Goal: Information Seeking & Learning: Learn about a topic

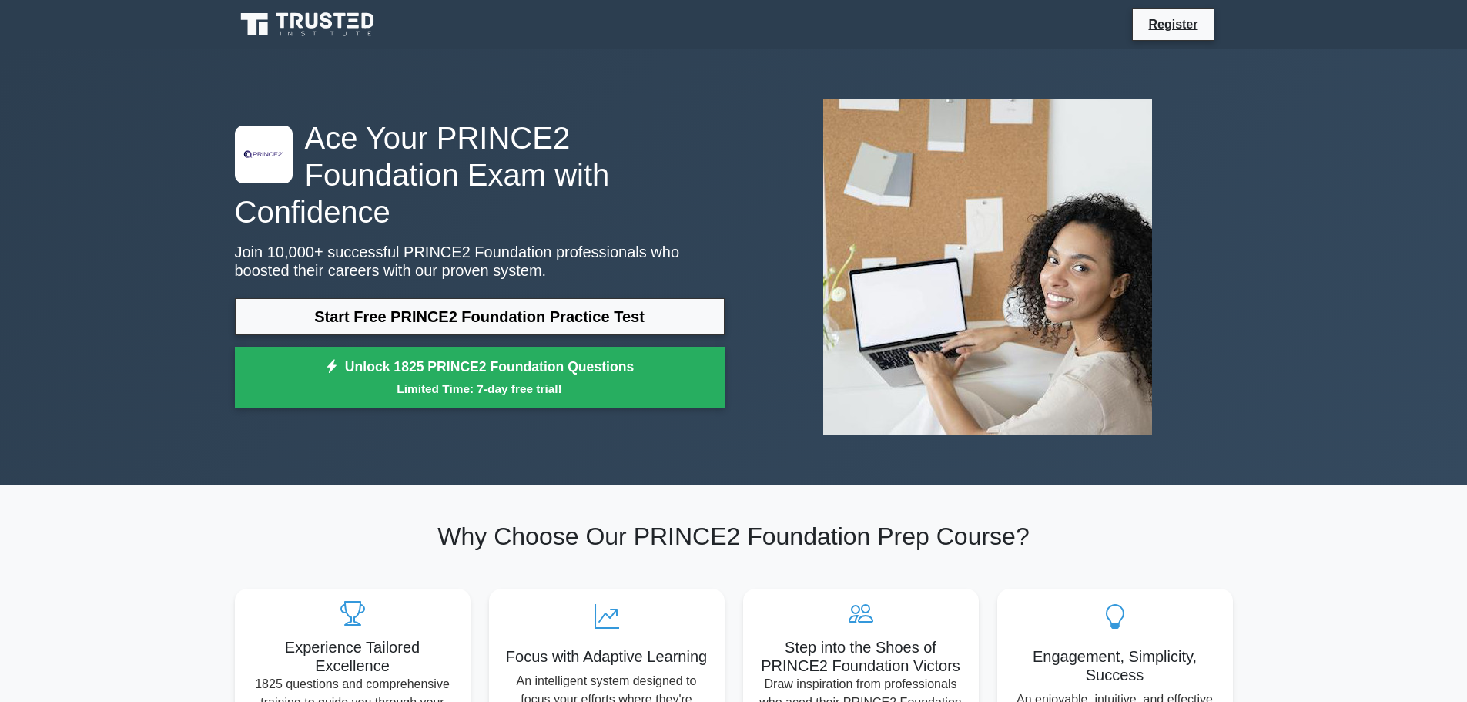
drag, startPoint x: 1464, startPoint y: 99, endPoint x: 1465, endPoint y: 126, distance: 27.0
click at [1465, 126] on div ".st0{fill-rule:evenodd;clip-rule:evenodd;fill:#000041;} .st1{fill-rule:evenodd;…" at bounding box center [733, 266] width 1467 height 435
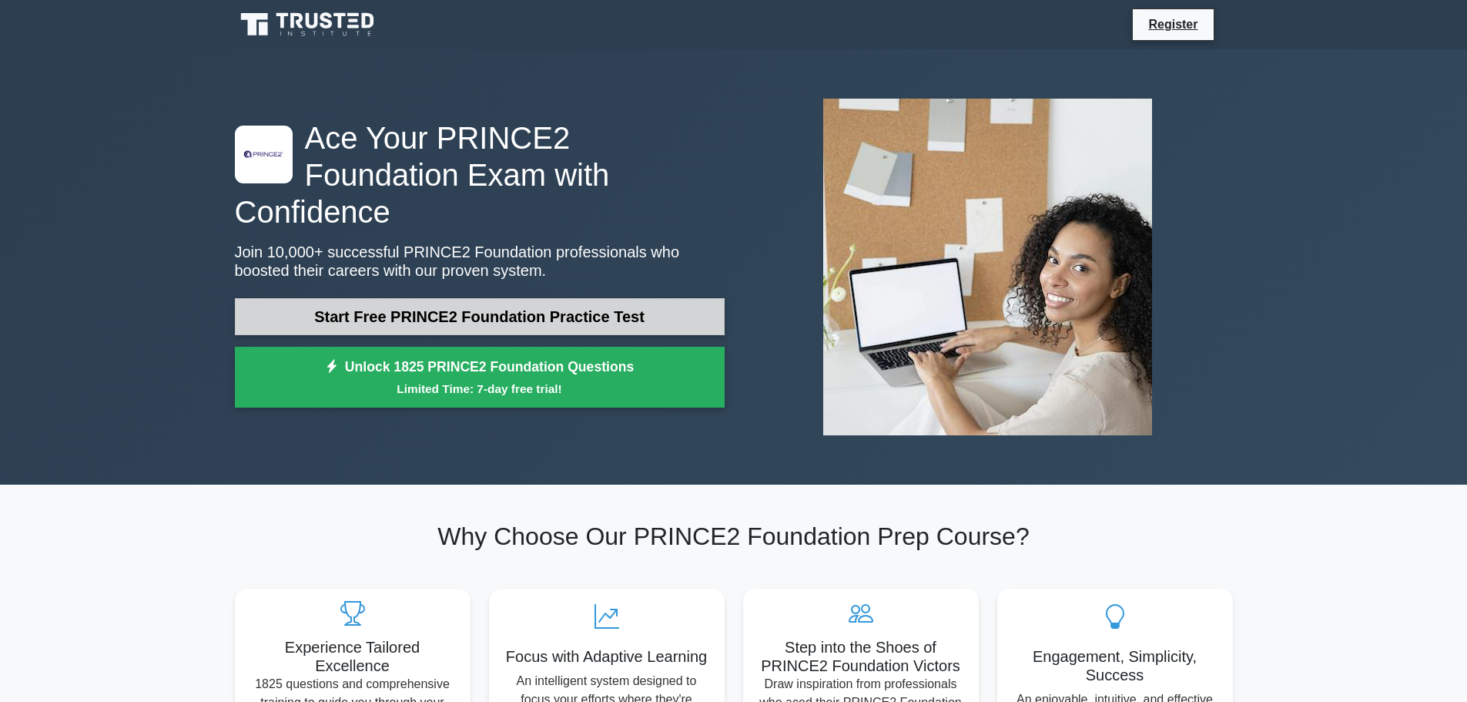
click at [411, 298] on link "Start Free PRINCE2 Foundation Practice Test" at bounding box center [480, 316] width 490 height 37
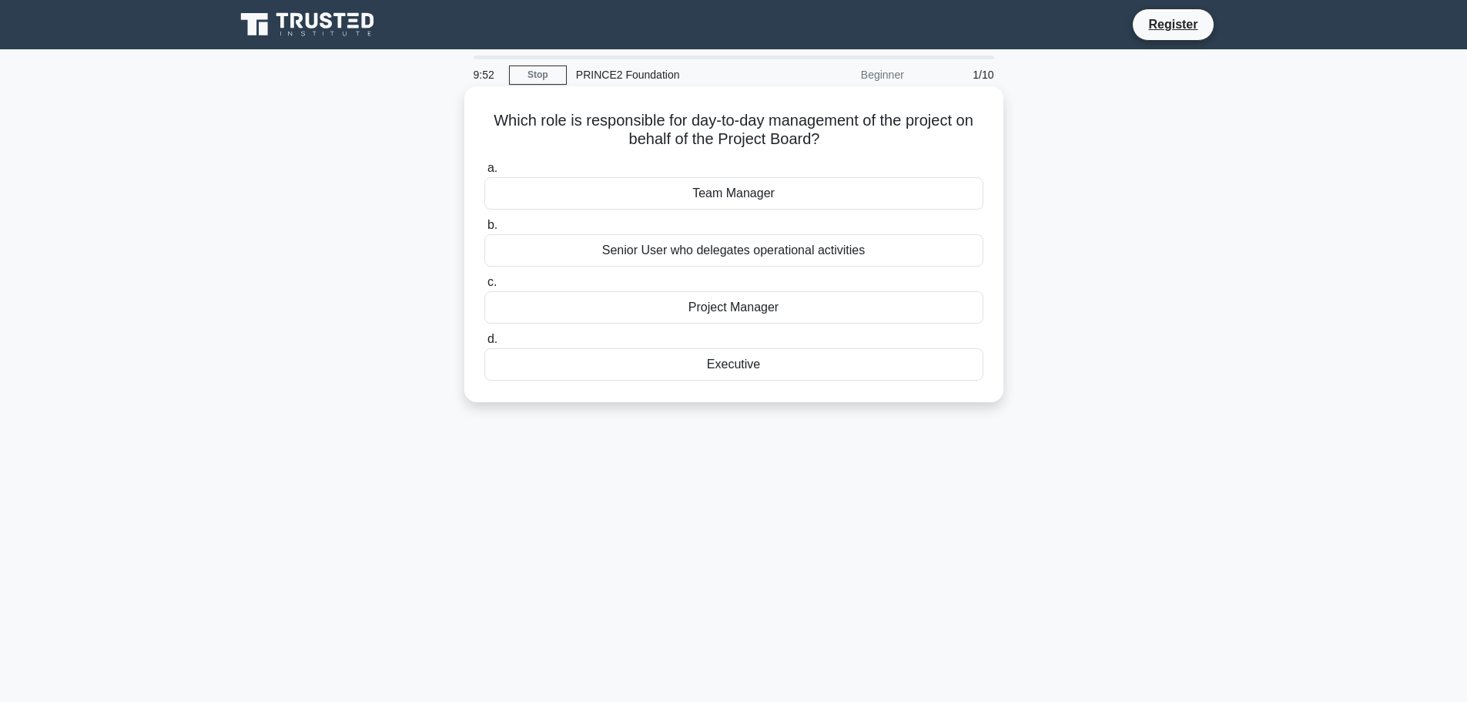
click at [597, 314] on div "Project Manager" at bounding box center [734, 307] width 499 height 32
click at [485, 287] on input "c. Project Manager" at bounding box center [485, 282] width 0 height 10
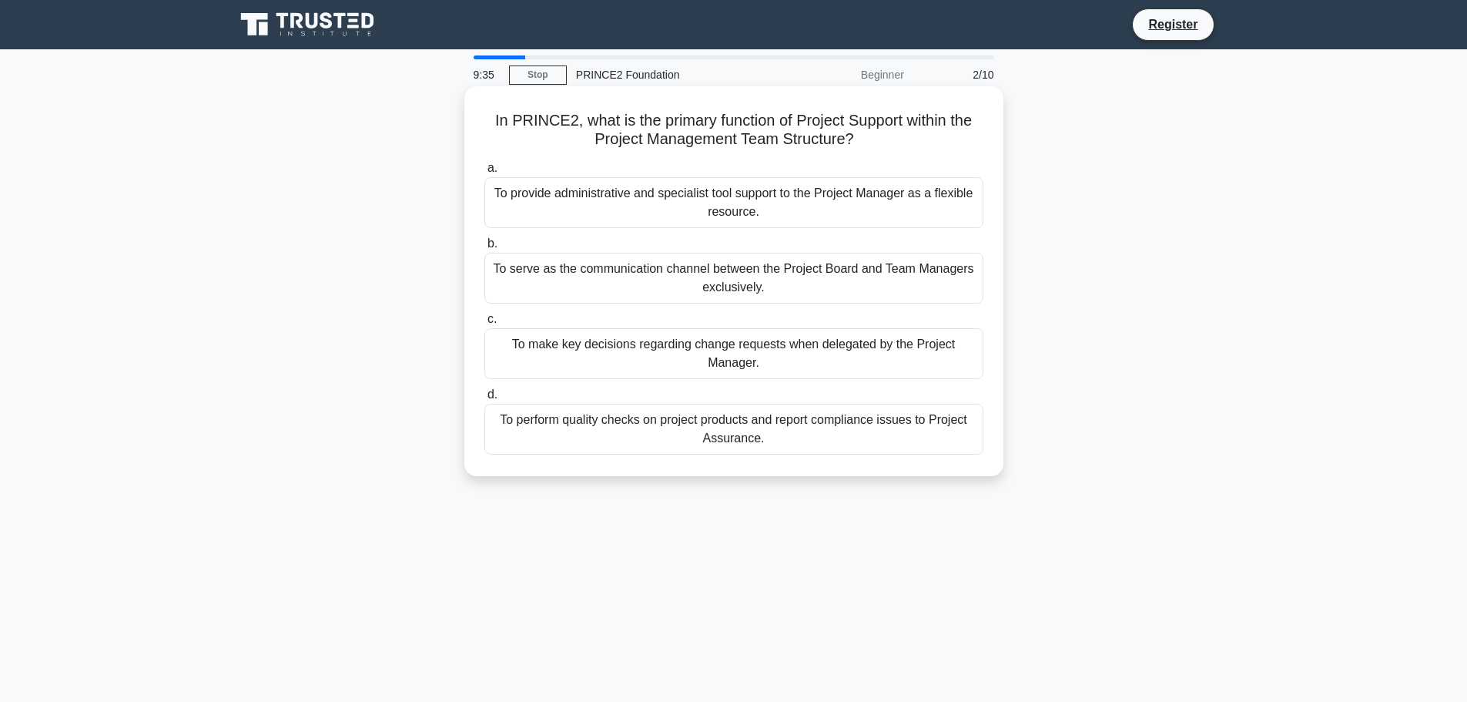
click at [614, 208] on div "To provide administrative and specialist tool support to the Project Manager as…" at bounding box center [734, 202] width 499 height 51
click at [485, 173] on input "a. To provide administrative and specialist tool support to the Project Manager…" at bounding box center [485, 168] width 0 height 10
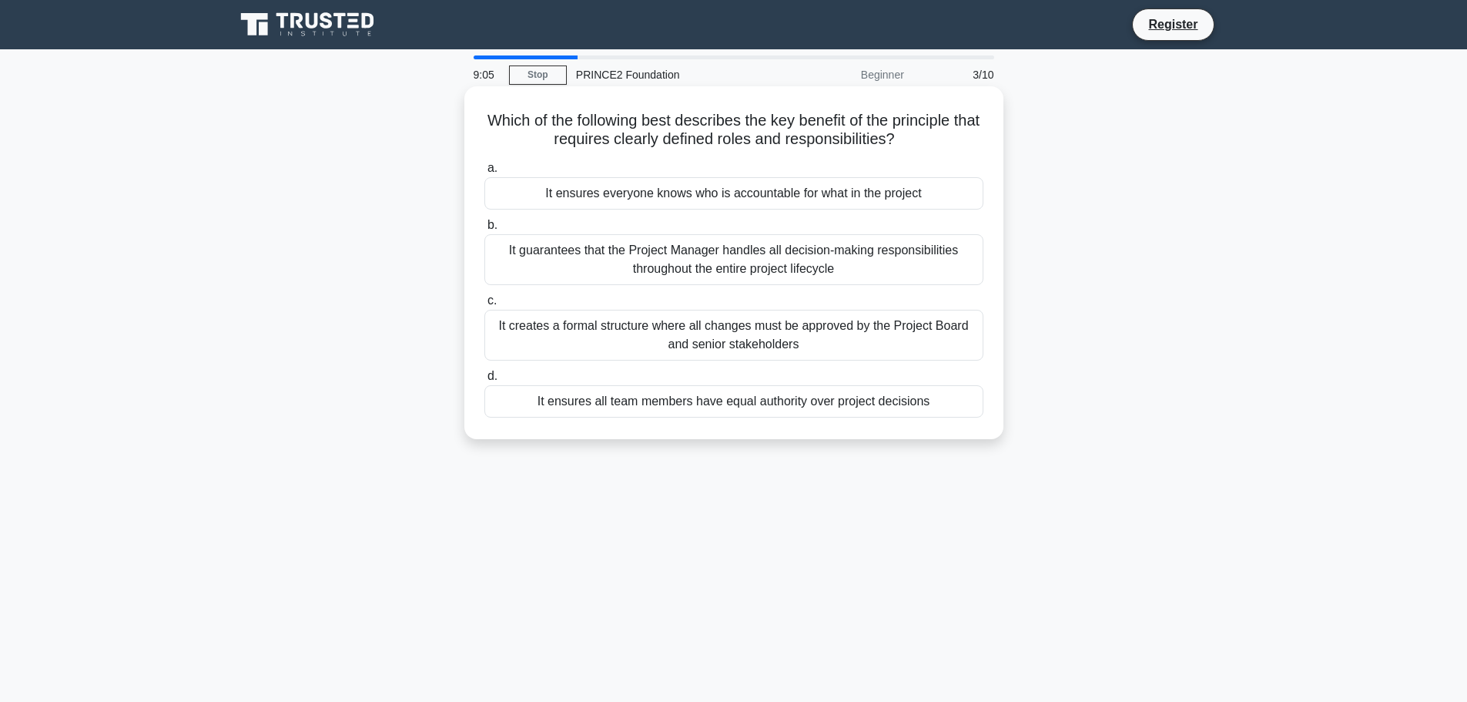
click at [595, 188] on div "It ensures everyone knows who is accountable for what in the project" at bounding box center [734, 193] width 499 height 32
click at [485, 173] on input "a. It ensures everyone knows who is accountable for what in the project" at bounding box center [485, 168] width 0 height 10
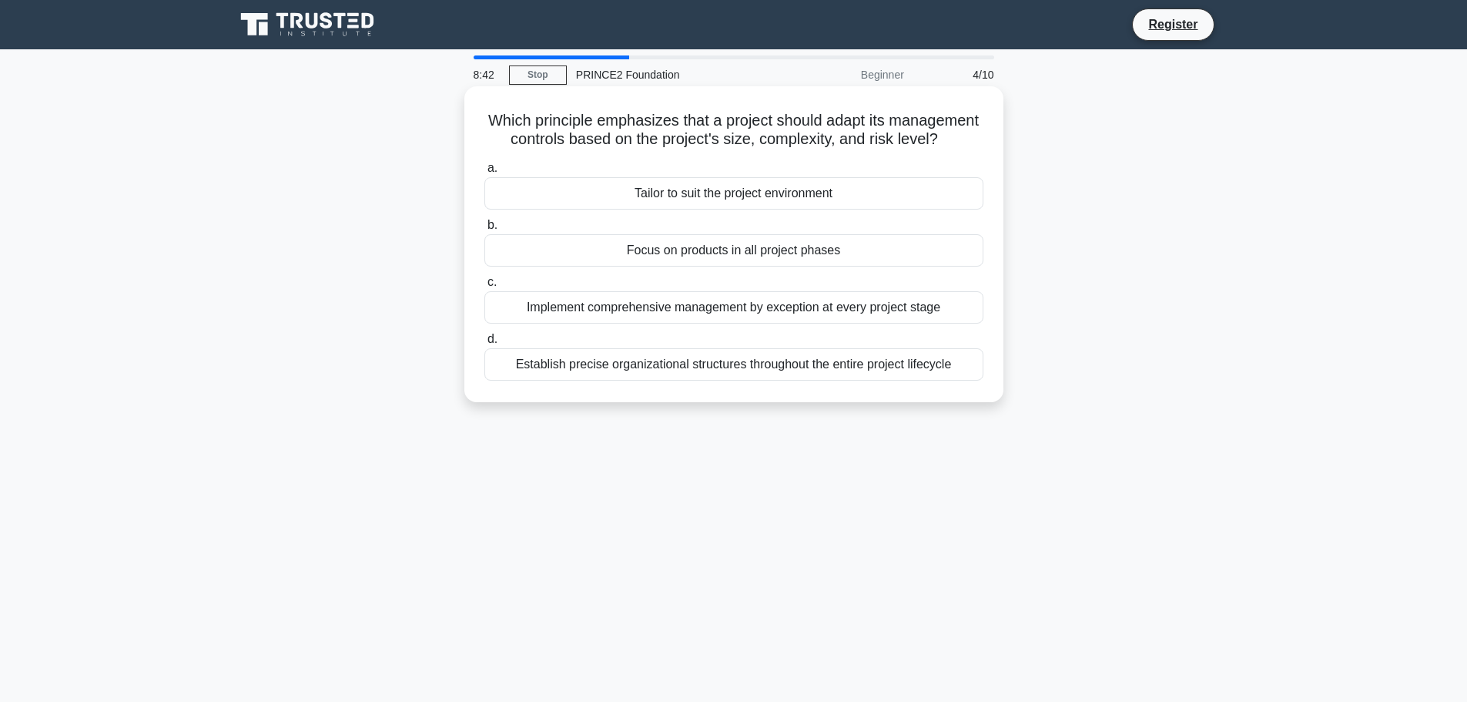
click at [622, 206] on div "Tailor to suit the project environment" at bounding box center [734, 193] width 499 height 32
click at [485, 173] on input "a. Tailor to suit the project environment" at bounding box center [485, 168] width 0 height 10
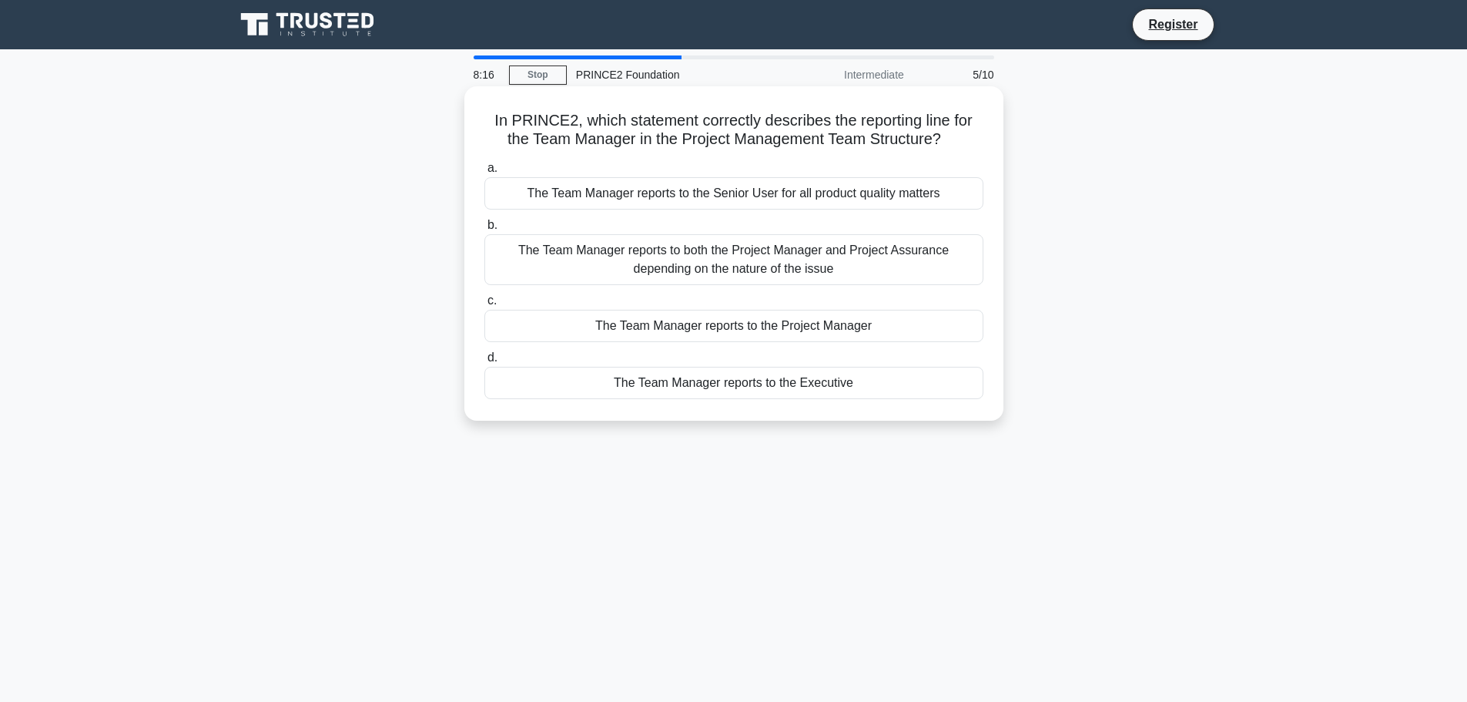
click at [658, 321] on div "The Team Manager reports to the Project Manager" at bounding box center [734, 326] width 499 height 32
click at [485, 306] on input "c. The Team Manager reports to the Project Manager" at bounding box center [485, 301] width 0 height 10
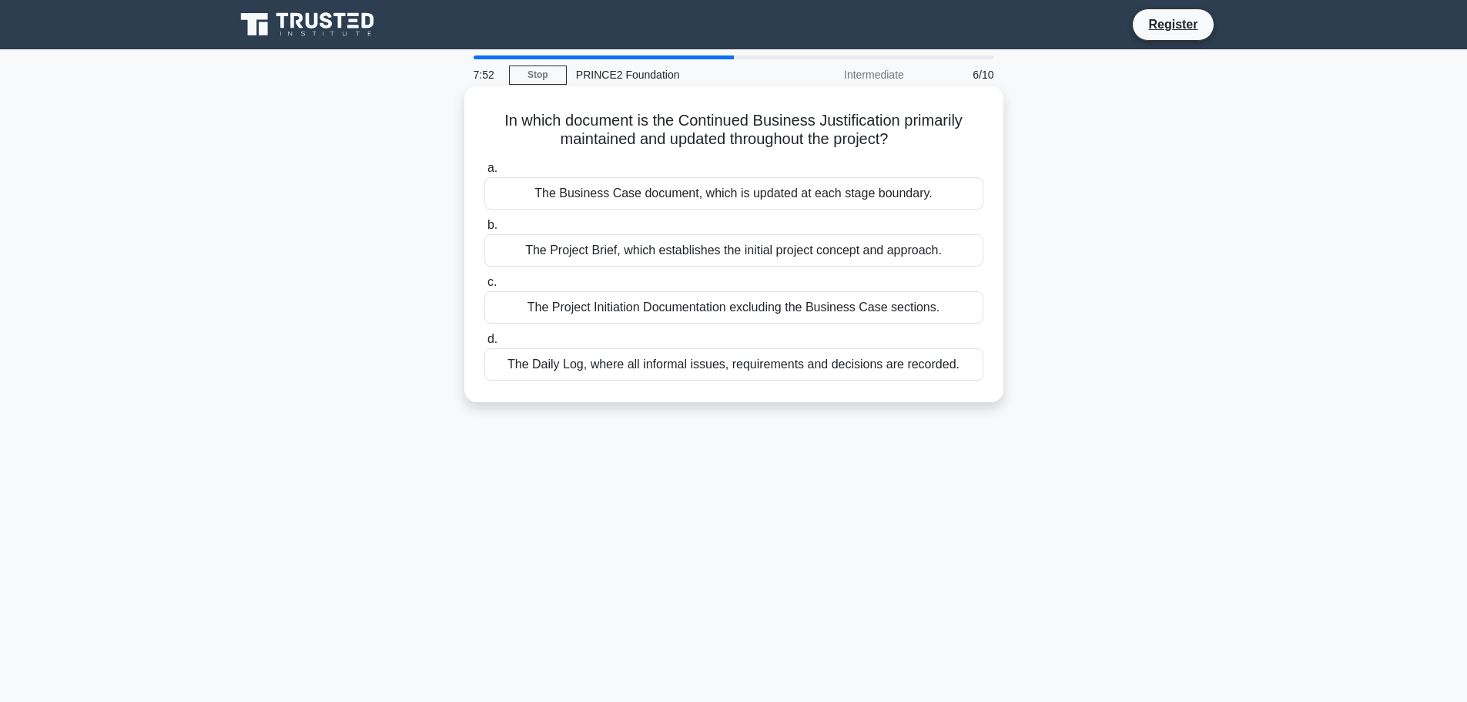
click at [675, 187] on div "The Business Case document, which is updated at each stage boundary." at bounding box center [734, 193] width 499 height 32
click at [485, 173] on input "a. The Business Case document, which is updated at each stage boundary." at bounding box center [485, 168] width 0 height 10
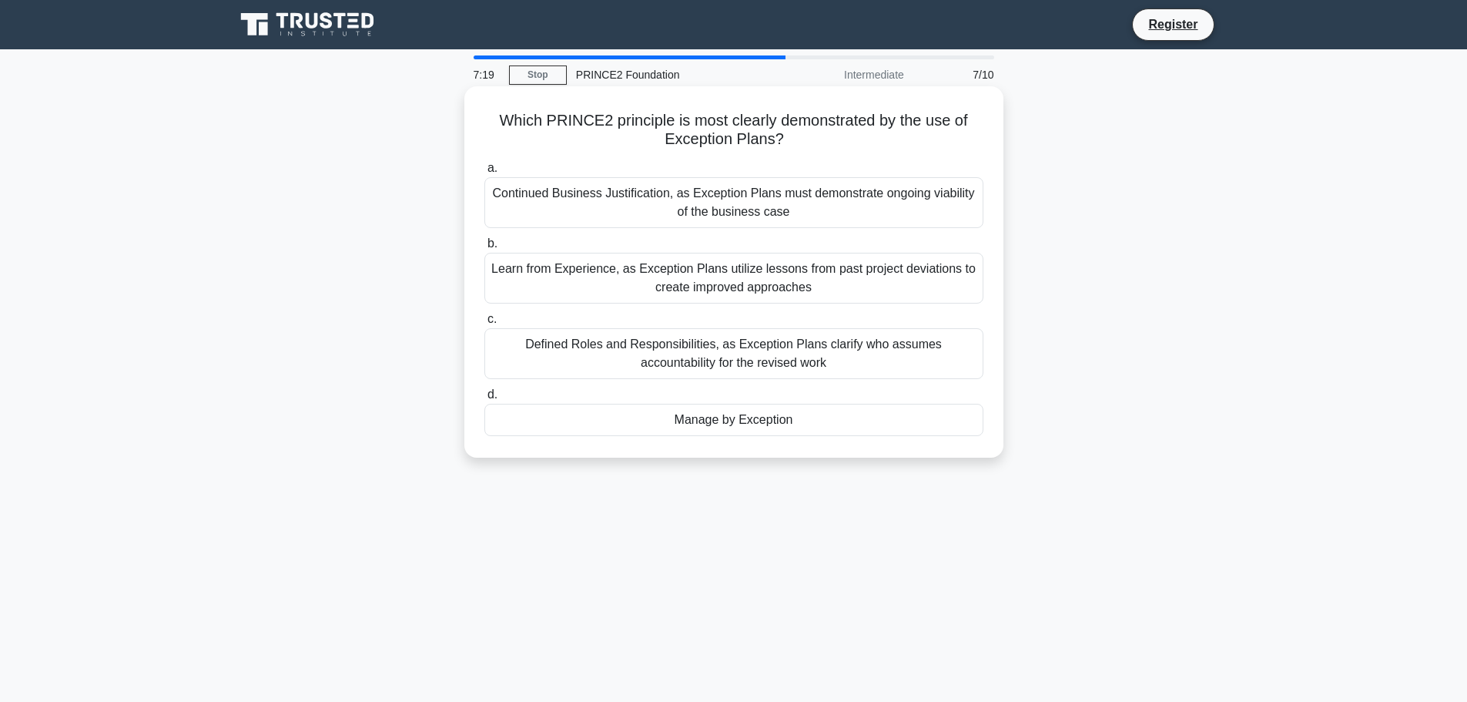
click at [652, 425] on div "Manage by Exception" at bounding box center [734, 420] width 499 height 32
click at [485, 400] on input "d. Manage by Exception" at bounding box center [485, 395] width 0 height 10
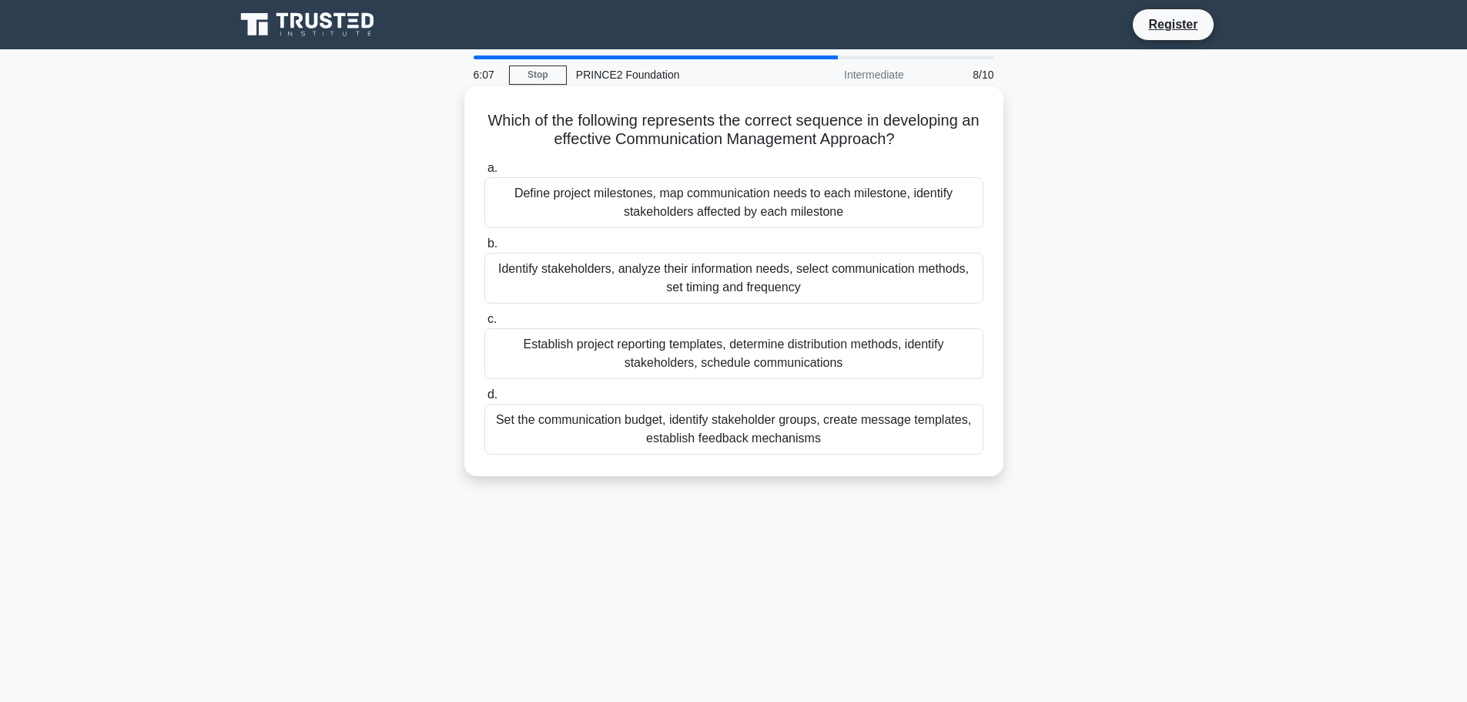
click at [589, 285] on div "Identify stakeholders, analyze their information needs, select communication me…" at bounding box center [734, 278] width 499 height 51
click at [485, 249] on input "b. Identify stakeholders, analyze their information needs, select communication…" at bounding box center [485, 244] width 0 height 10
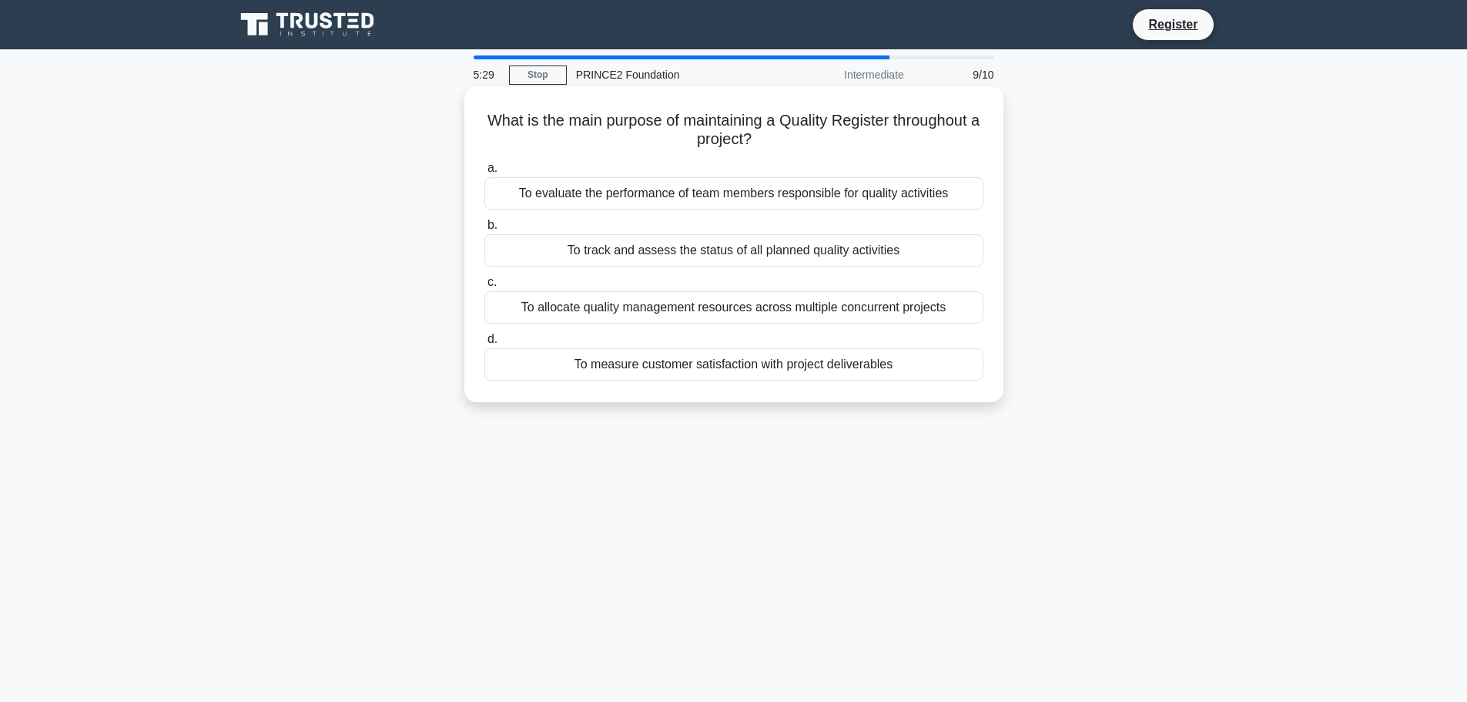
click at [565, 245] on div "To track and assess the status of all planned quality activities" at bounding box center [734, 250] width 499 height 32
click at [485, 230] on input "b. To track and assess the status of all planned quality activities" at bounding box center [485, 225] width 0 height 10
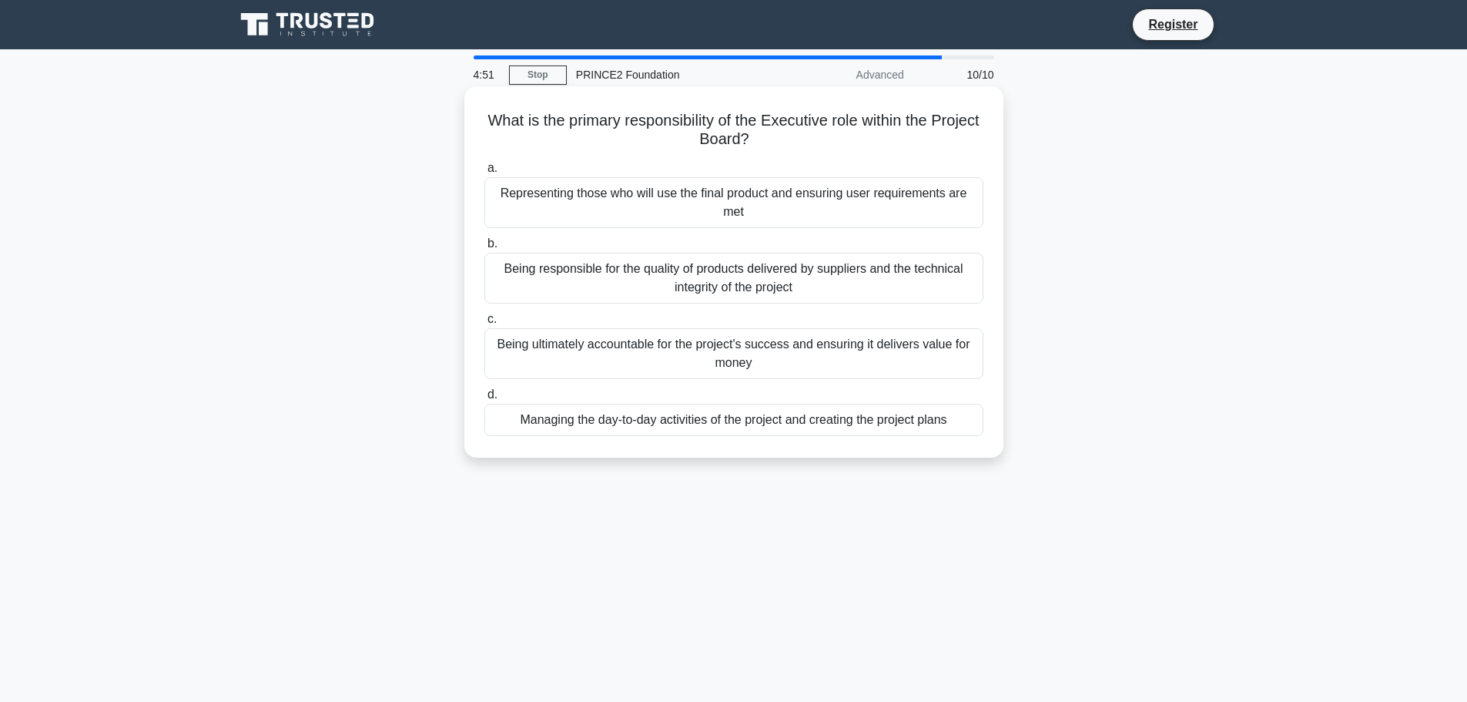
click at [572, 357] on div "Being ultimately accountable for the project's success and ensuring it delivers…" at bounding box center [734, 353] width 499 height 51
click at [485, 324] on input "c. Being ultimately accountable for the project's success and ensuring it deliv…" at bounding box center [485, 319] width 0 height 10
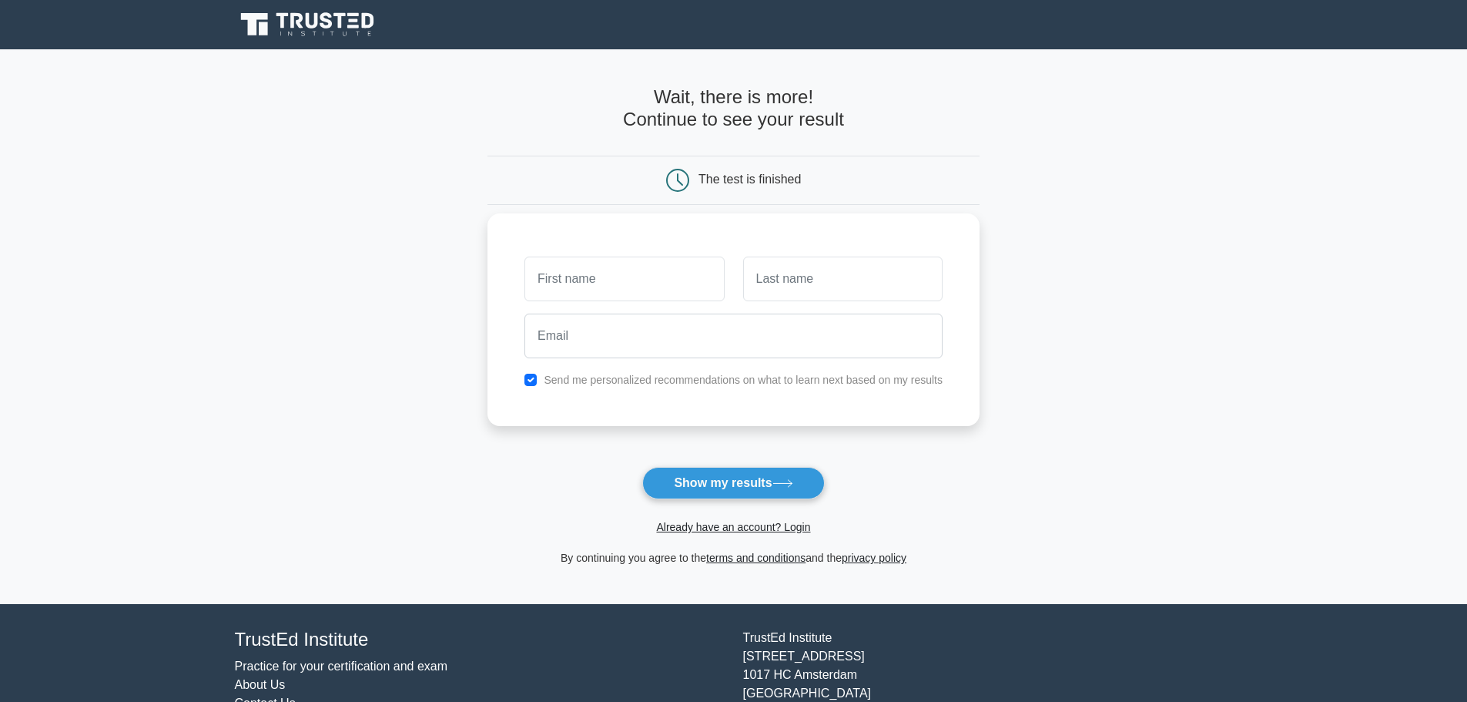
click at [589, 277] on input "text" at bounding box center [625, 279] width 200 height 45
type input "Teresiah"
click at [788, 283] on input "text" at bounding box center [843, 279] width 200 height 45
type input "Njeri"
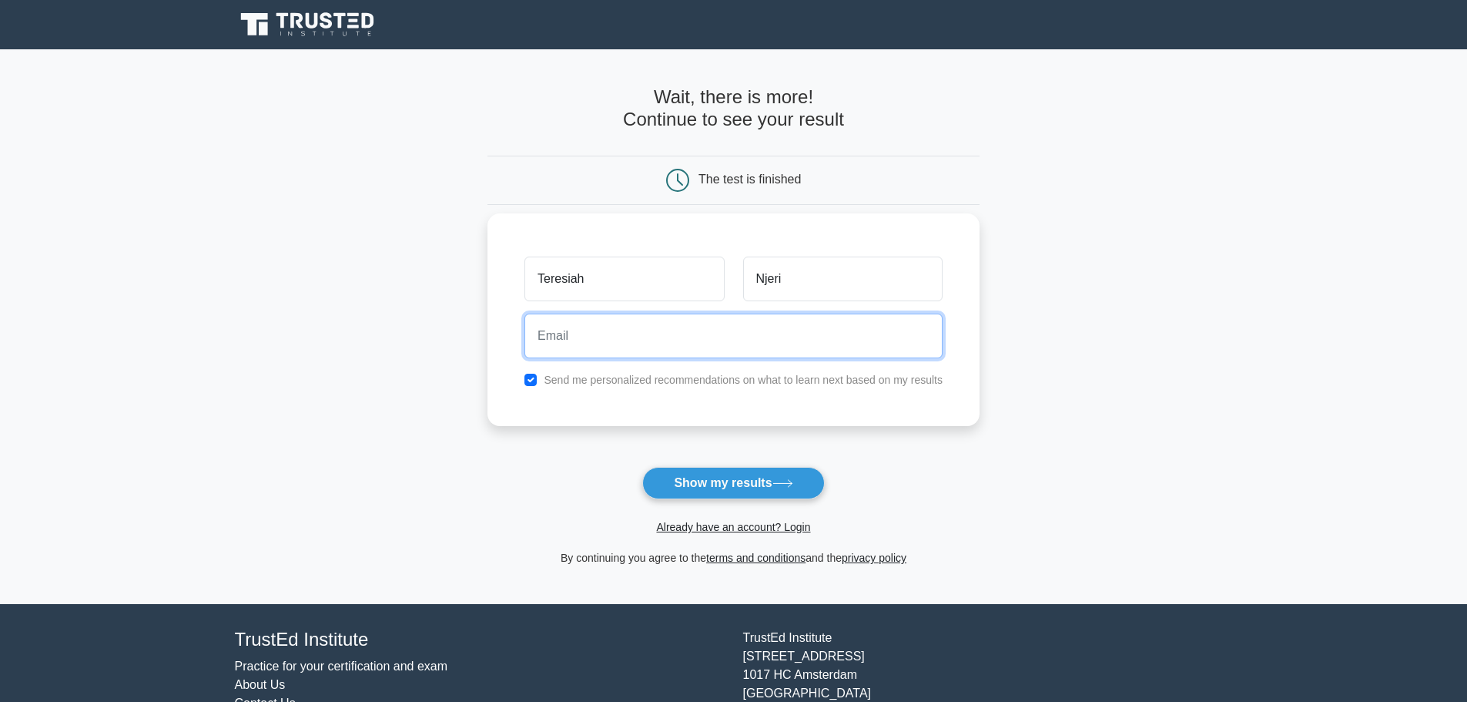
click at [710, 318] on input "email" at bounding box center [734, 336] width 418 height 45
type input "teehkamatu99@gmail.com"
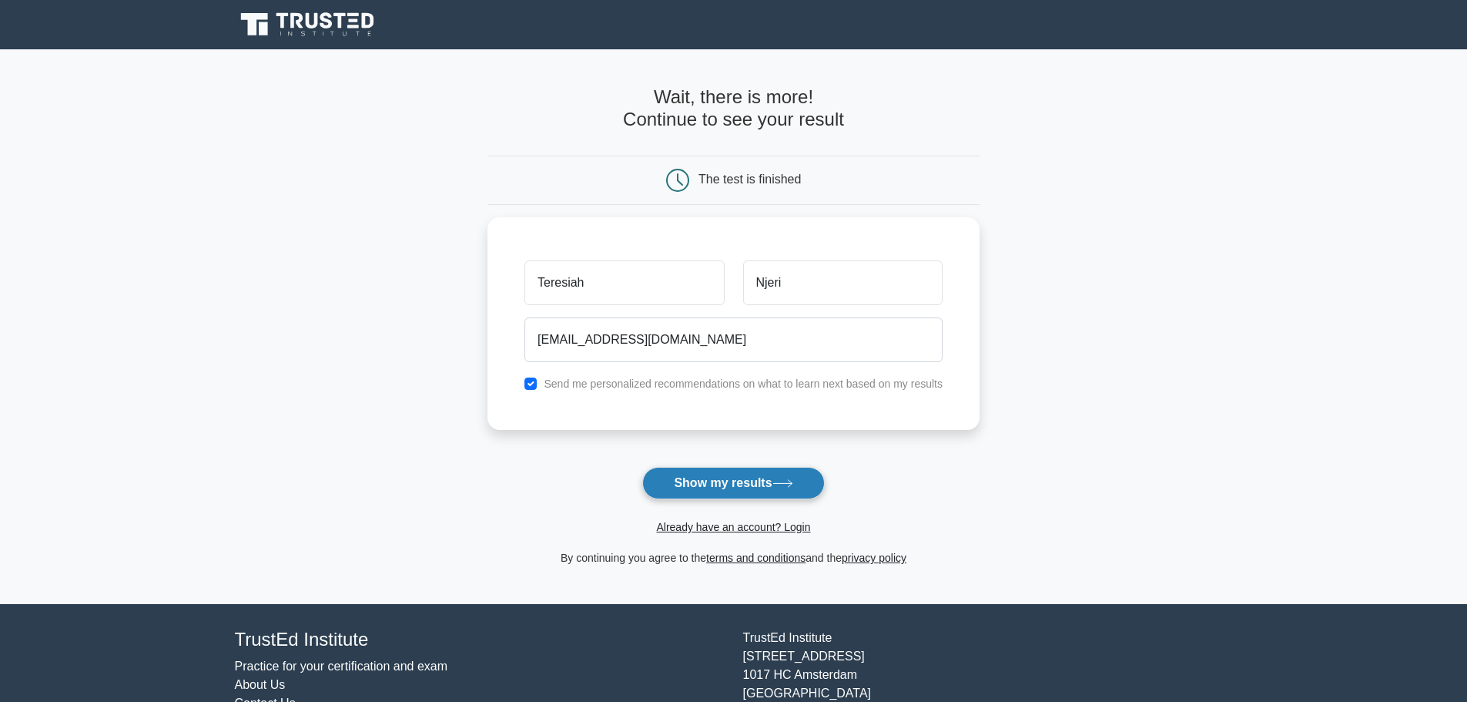
click at [726, 477] on button "Show my results" at bounding box center [733, 483] width 182 height 32
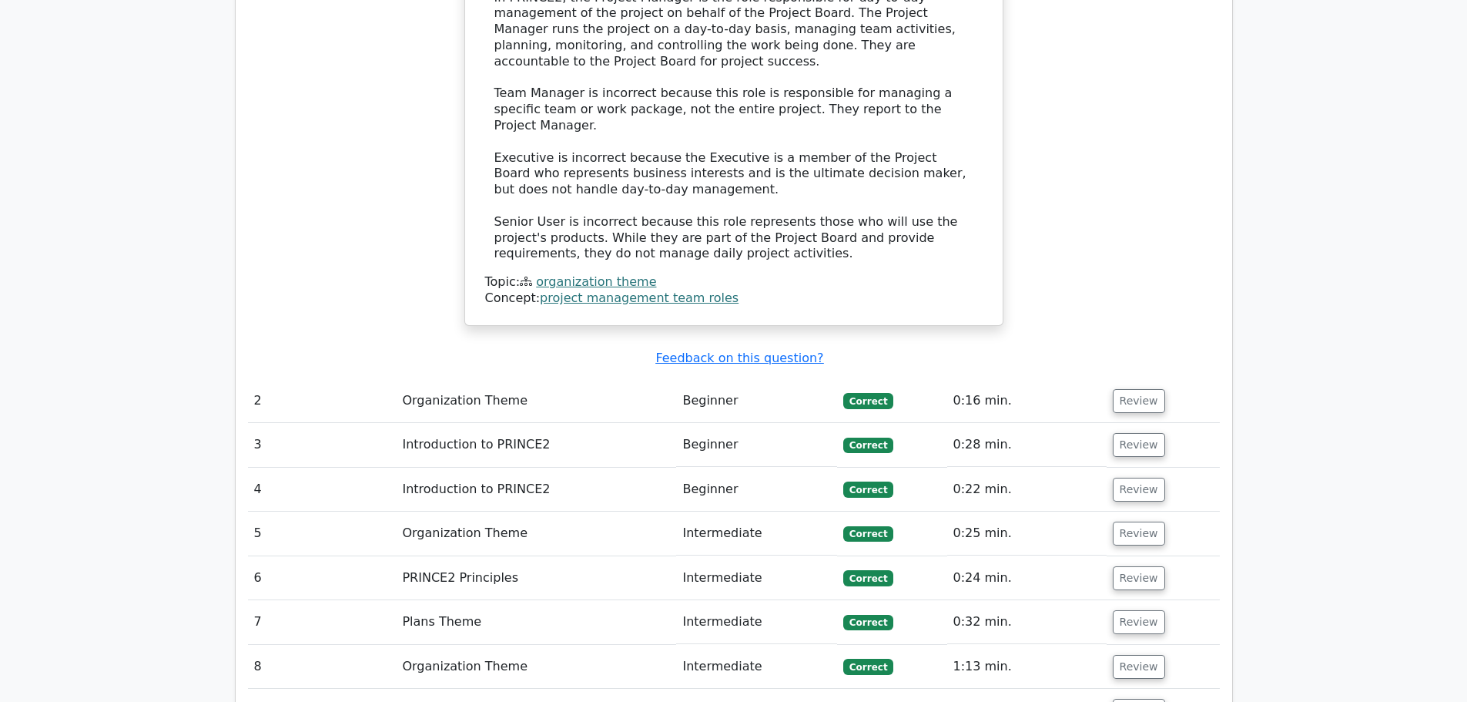
scroll to position [1635, 0]
click at [1133, 389] on button "Review" at bounding box center [1139, 401] width 52 height 24
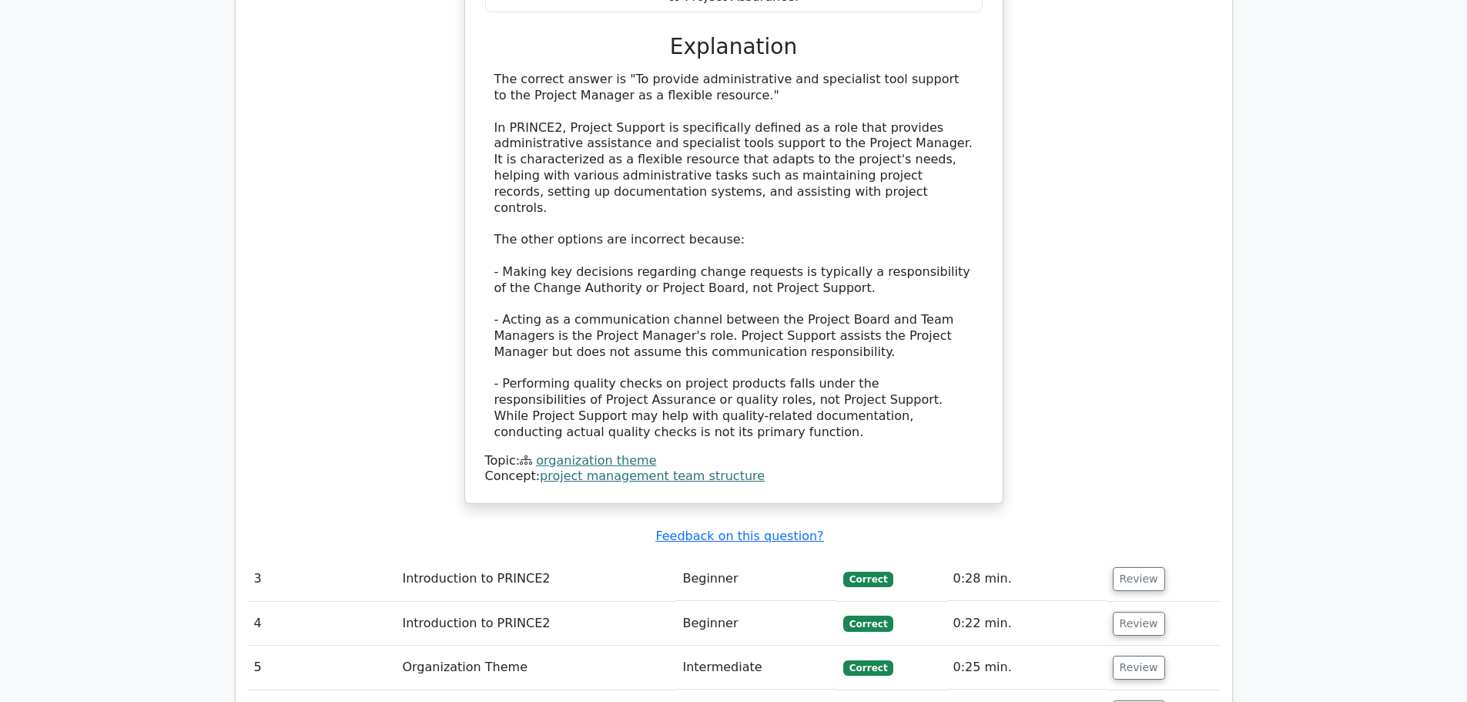
scroll to position [2420, 0]
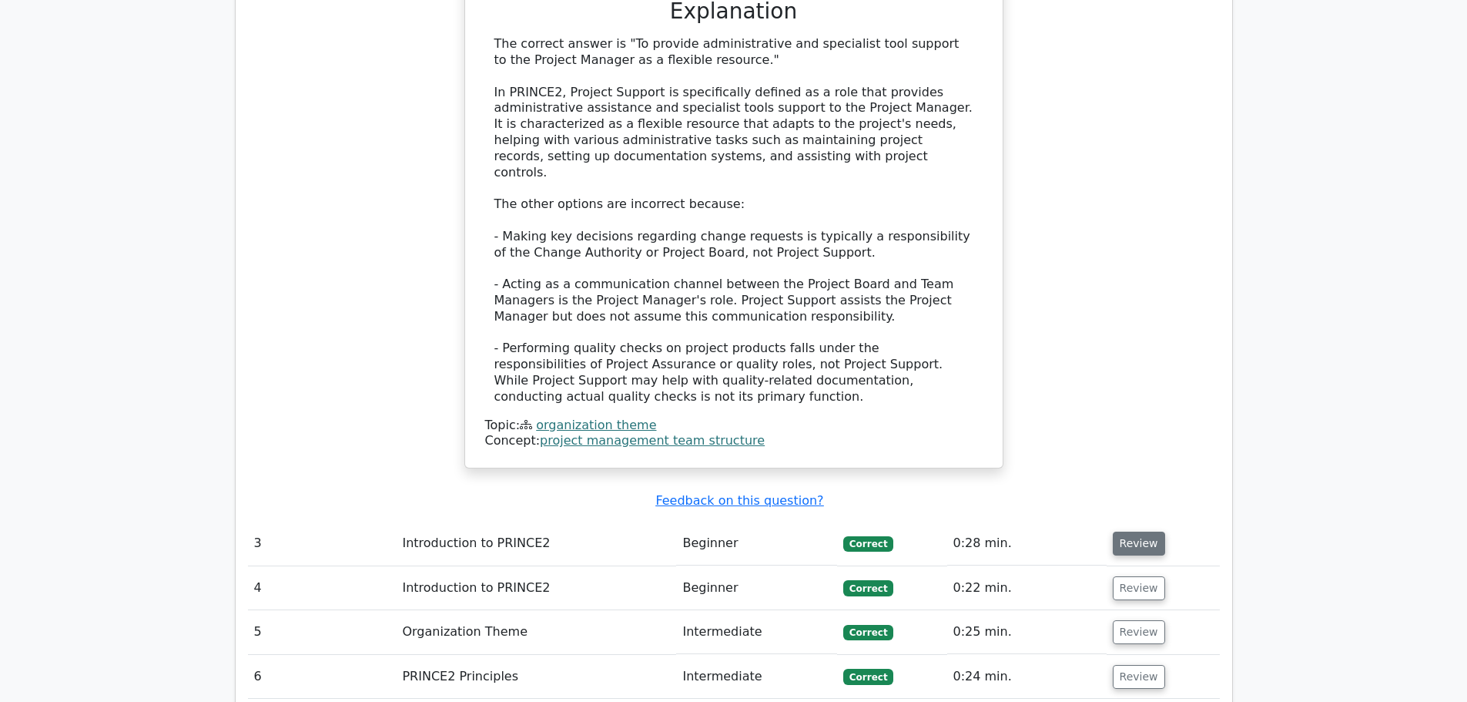
click at [1132, 532] on button "Review" at bounding box center [1139, 544] width 52 height 24
